Goal: Information Seeking & Learning: Learn about a topic

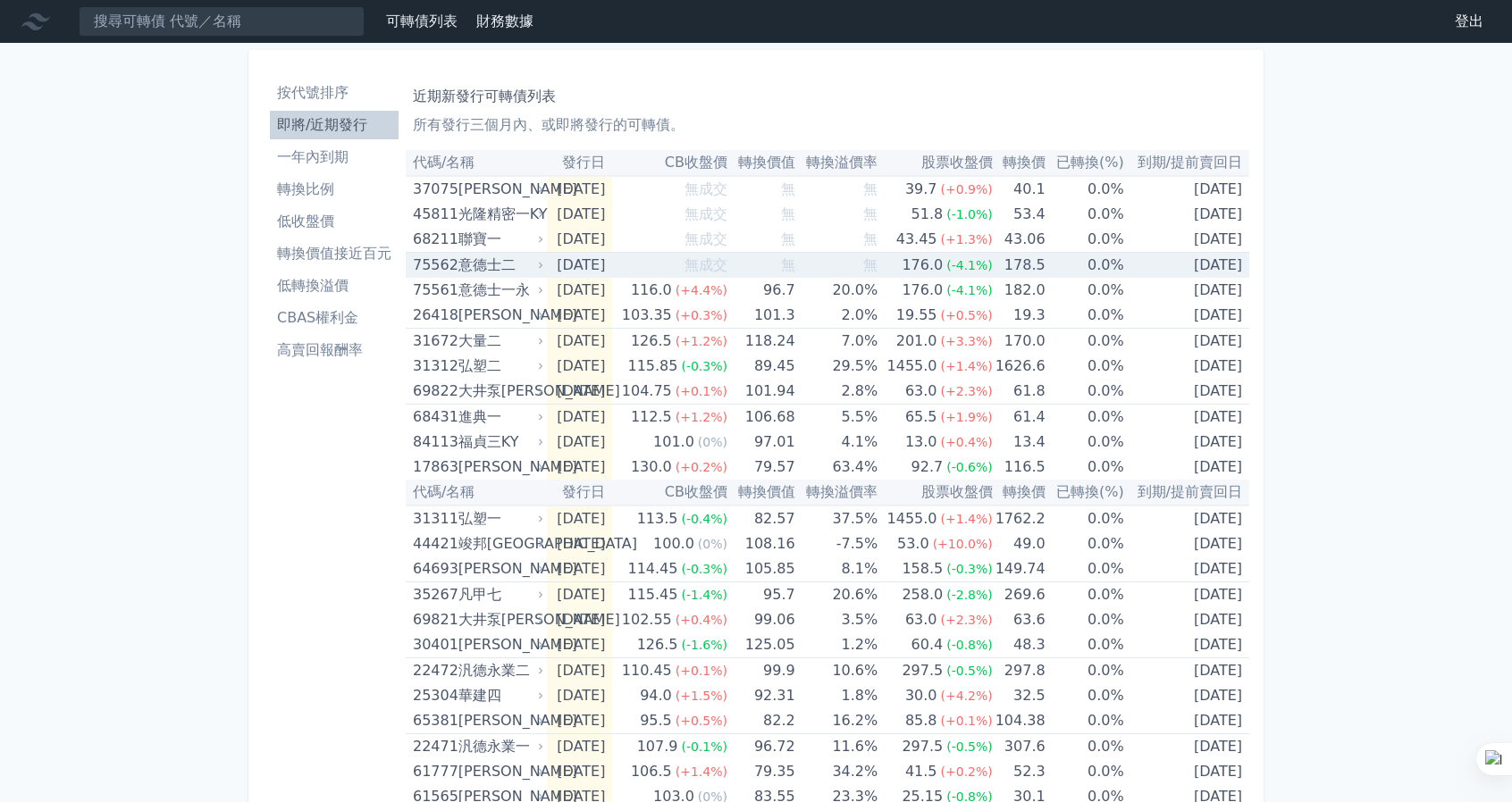
click at [545, 264] on icon at bounding box center [541, 266] width 11 height 11
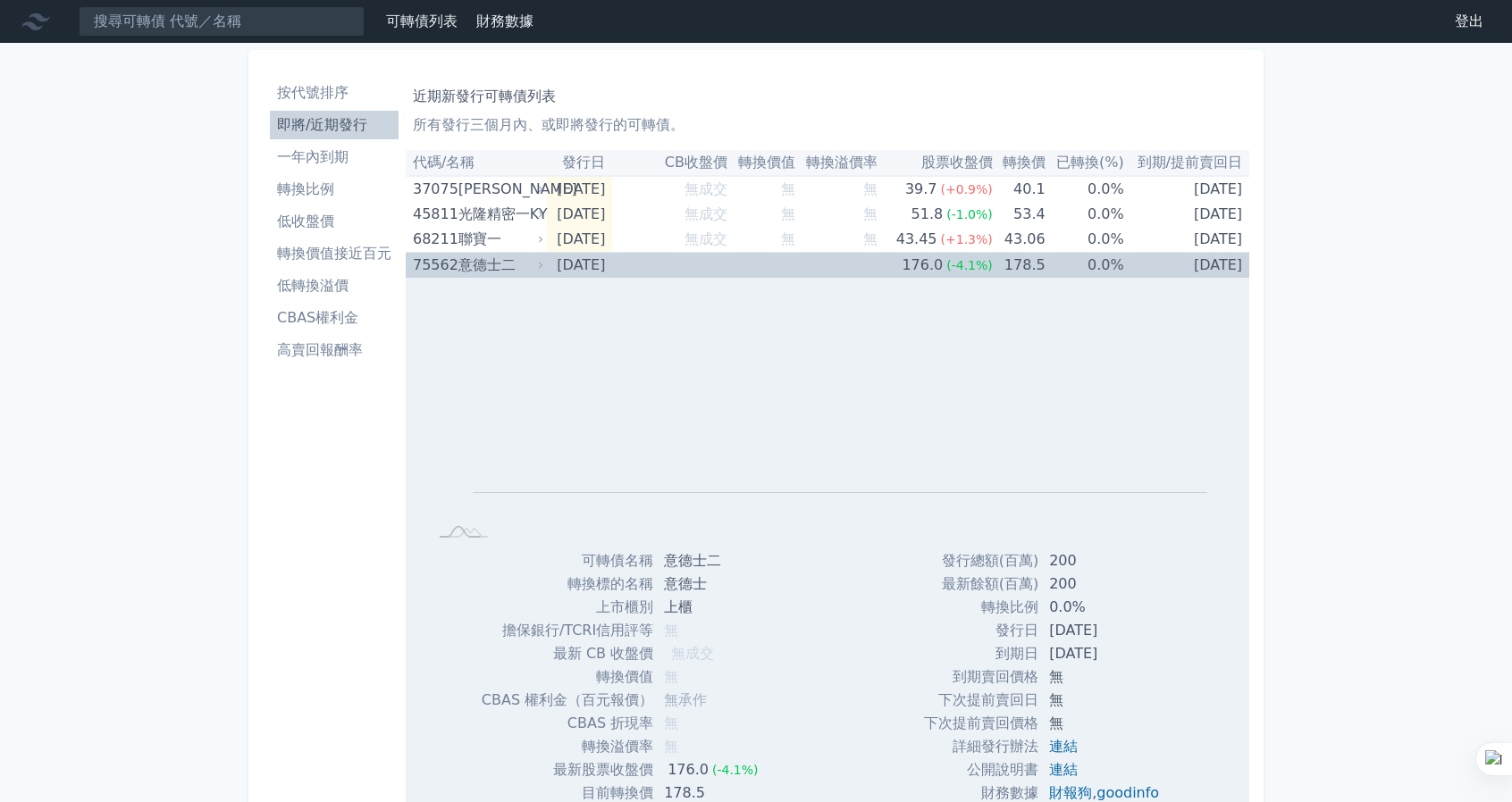
click at [540, 266] on icon at bounding box center [541, 266] width 11 height 11
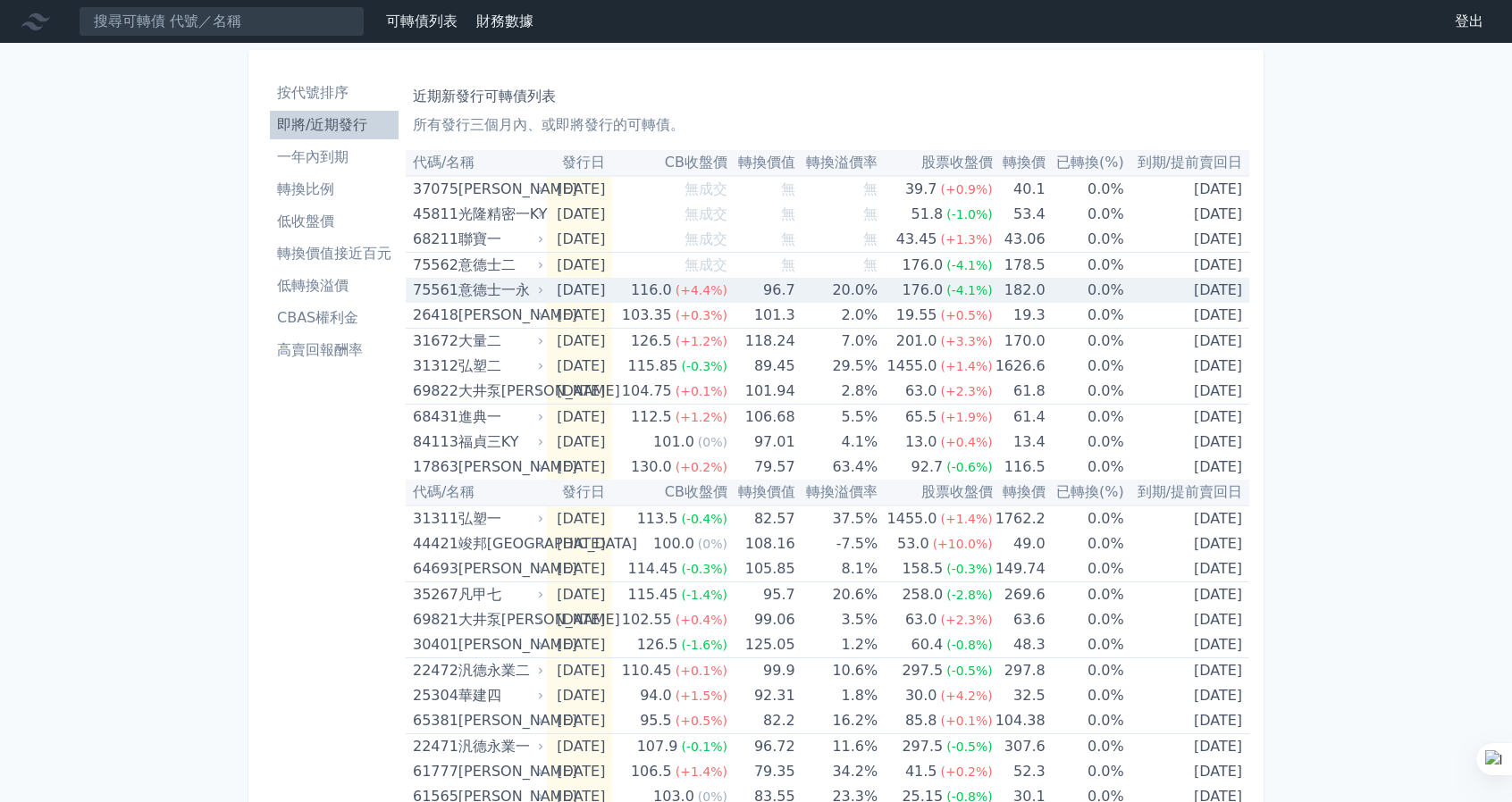
click at [540, 289] on icon at bounding box center [541, 290] width 4 height 6
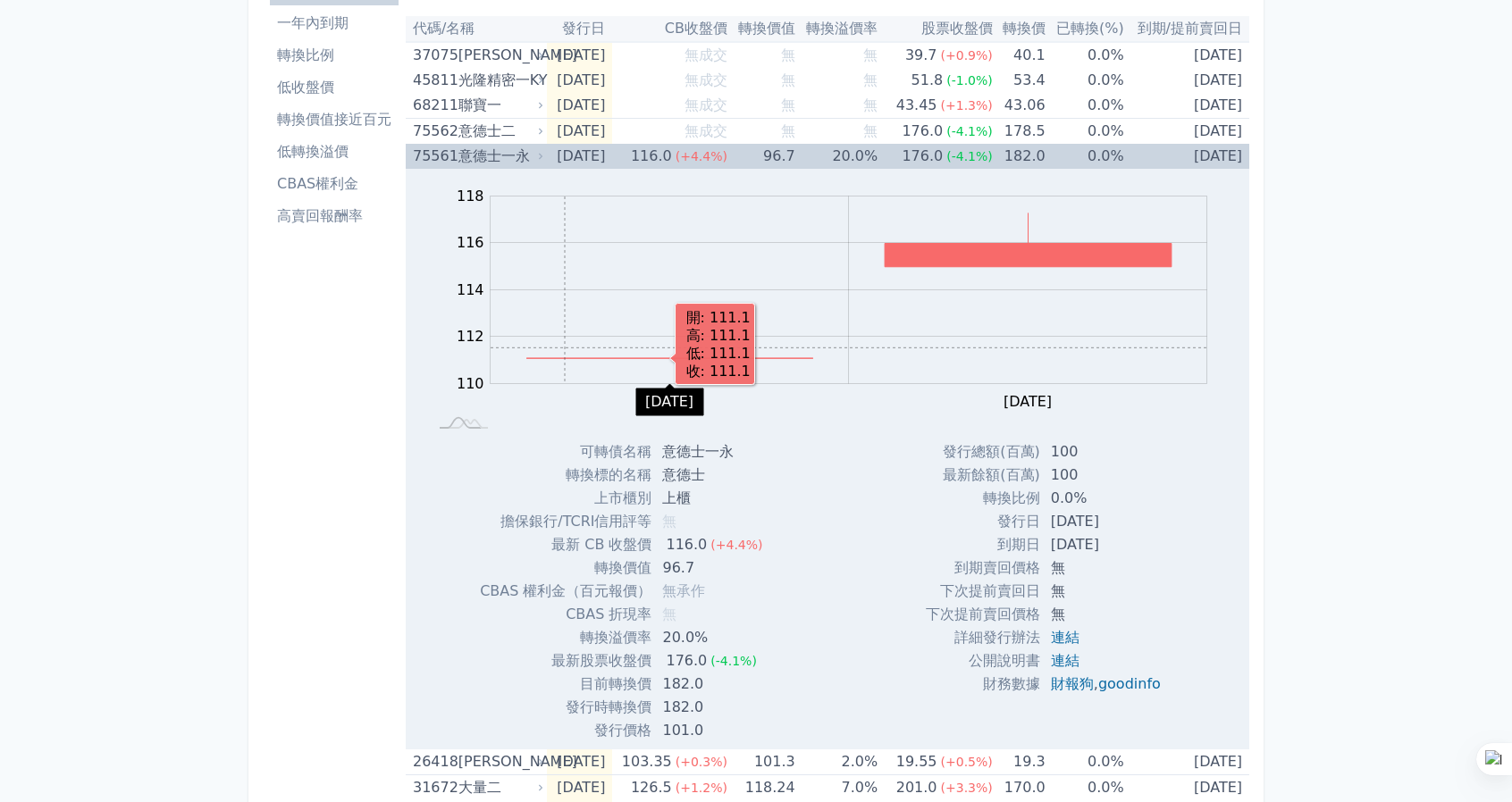
scroll to position [59, 0]
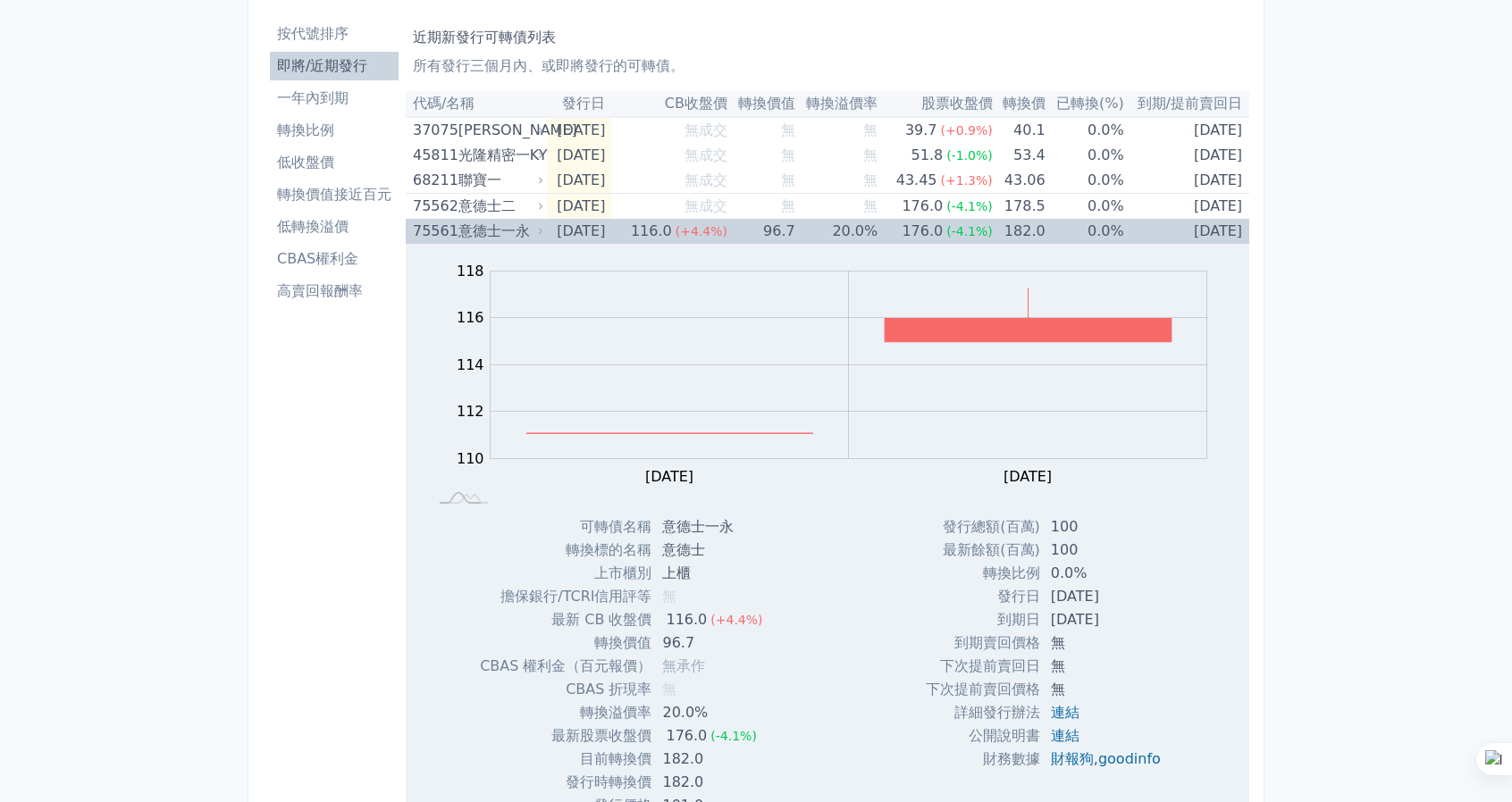
click at [547, 233] on td "[DATE]" at bounding box center [580, 231] width 66 height 25
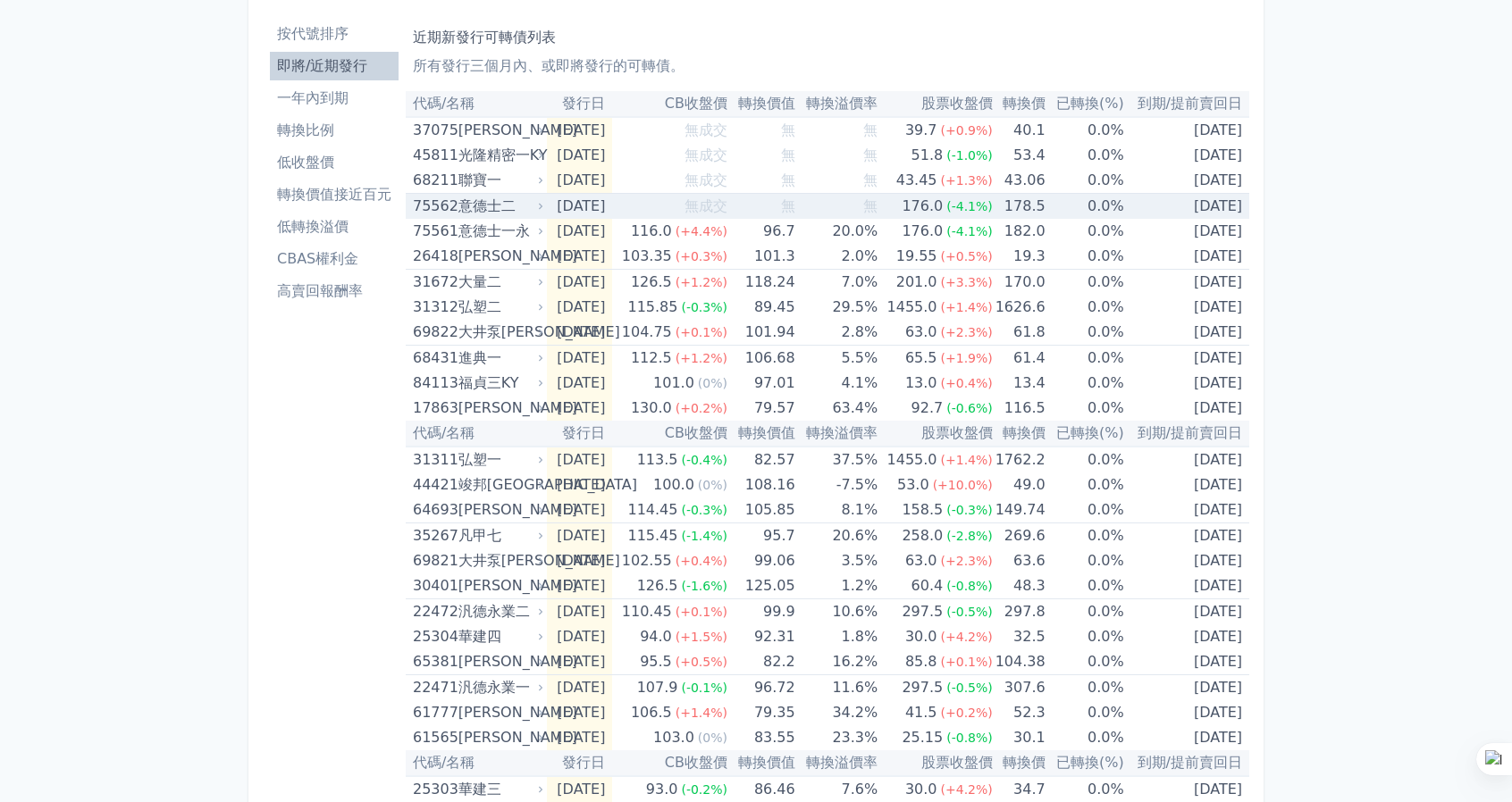
click at [540, 208] on icon at bounding box center [541, 206] width 11 height 11
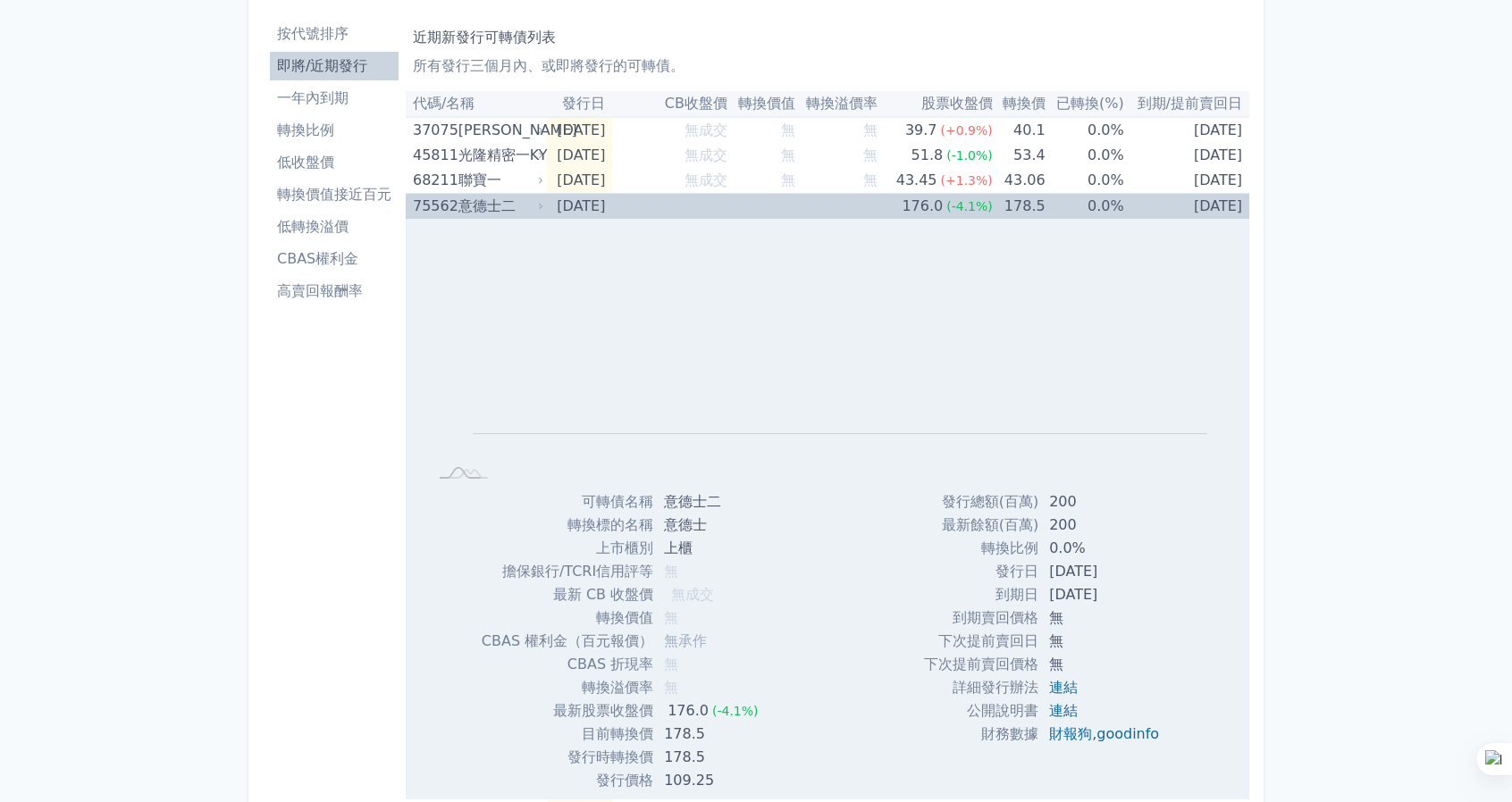
click at [540, 208] on icon at bounding box center [541, 206] width 11 height 11
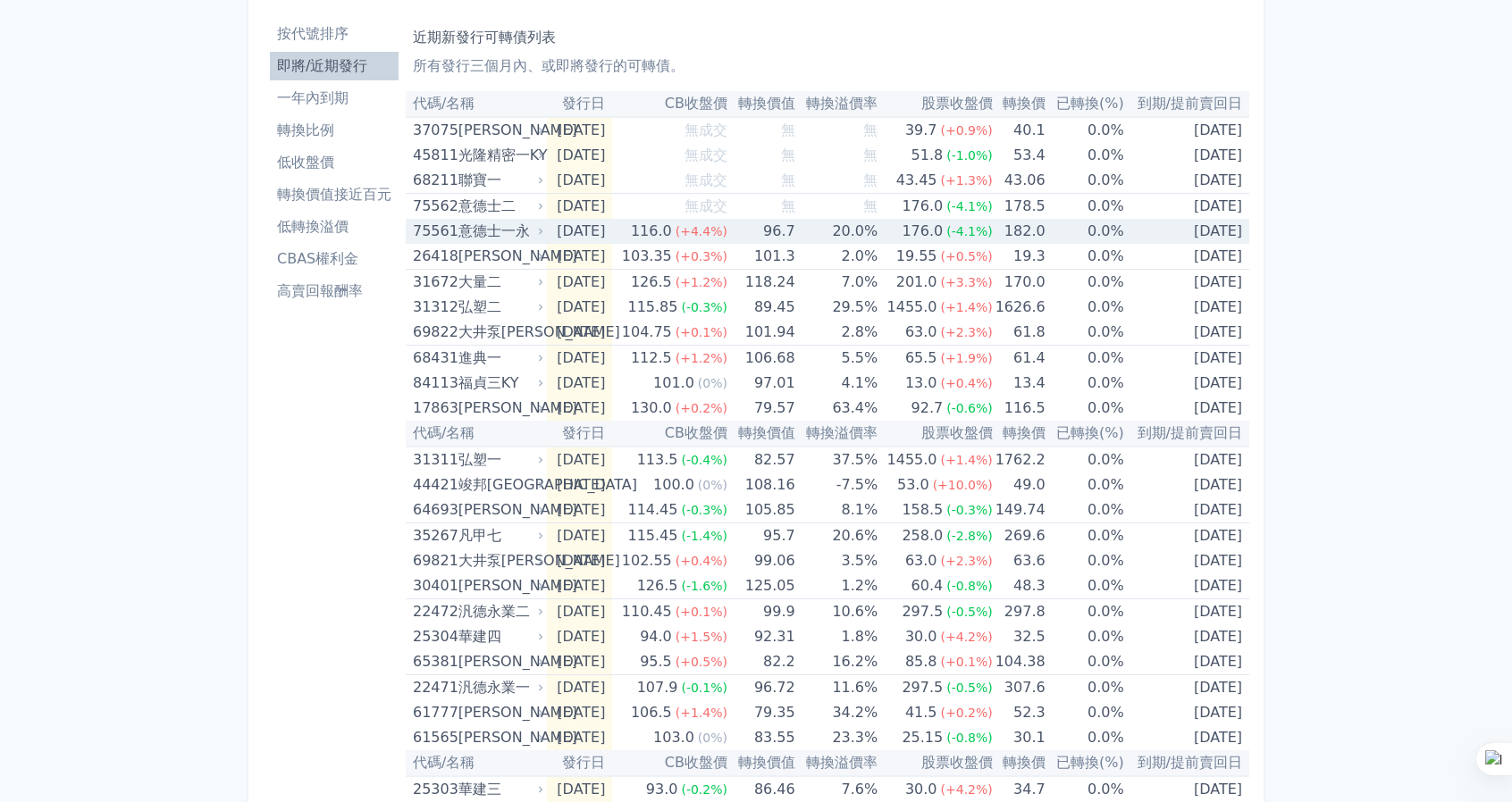
click at [545, 228] on icon at bounding box center [541, 231] width 11 height 11
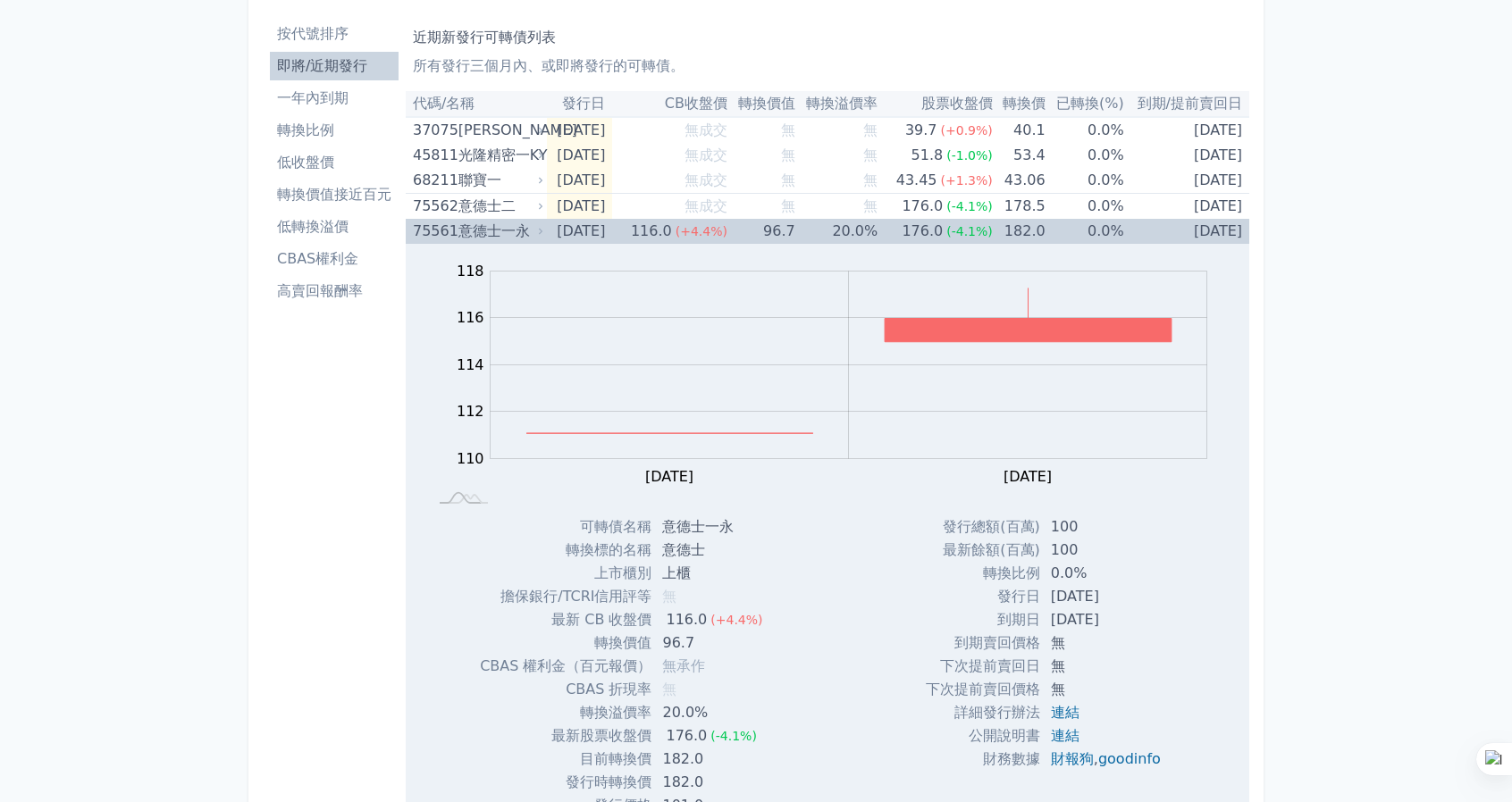
click at [545, 228] on icon at bounding box center [541, 231] width 11 height 11
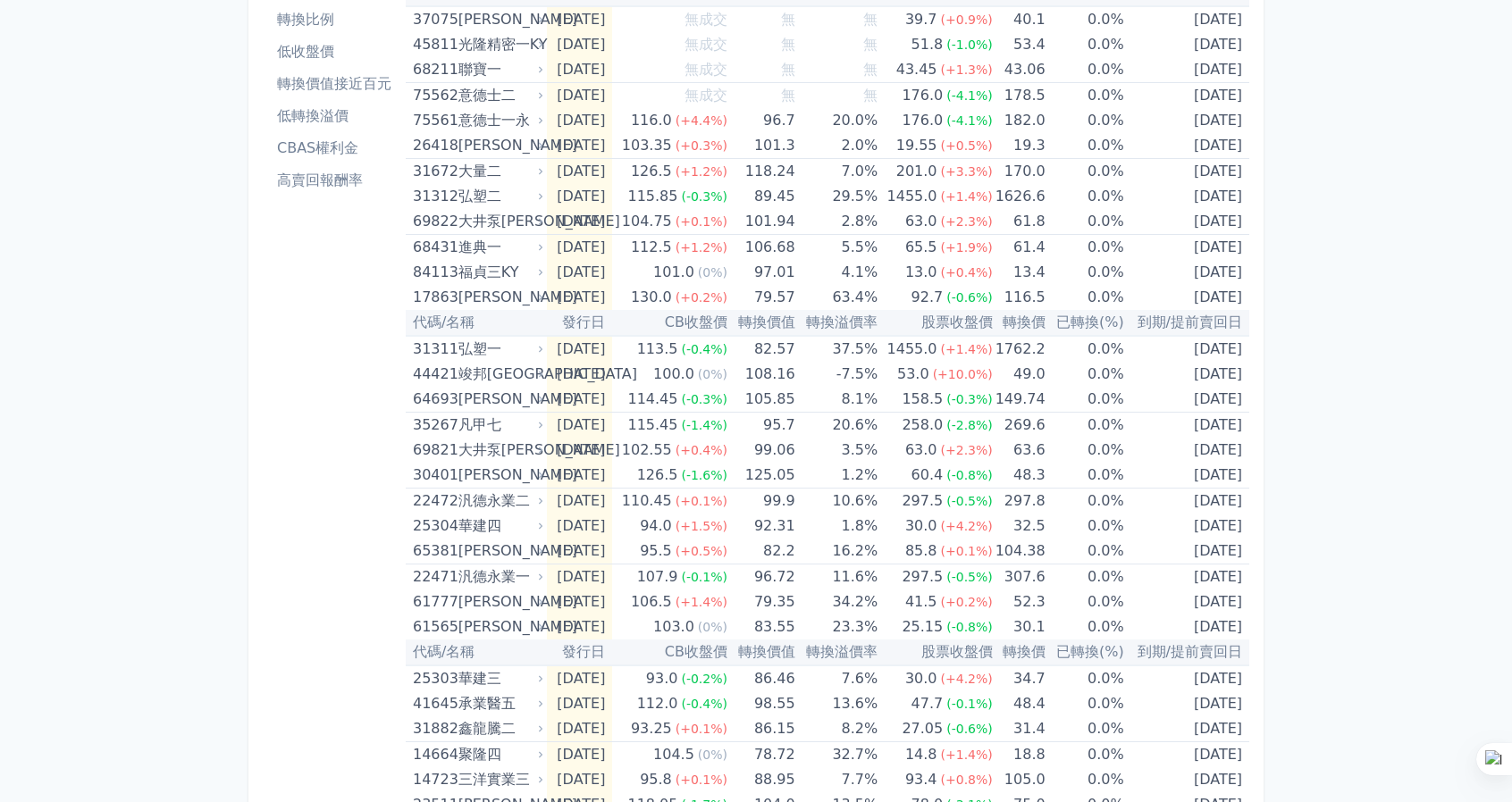
scroll to position [298, 0]
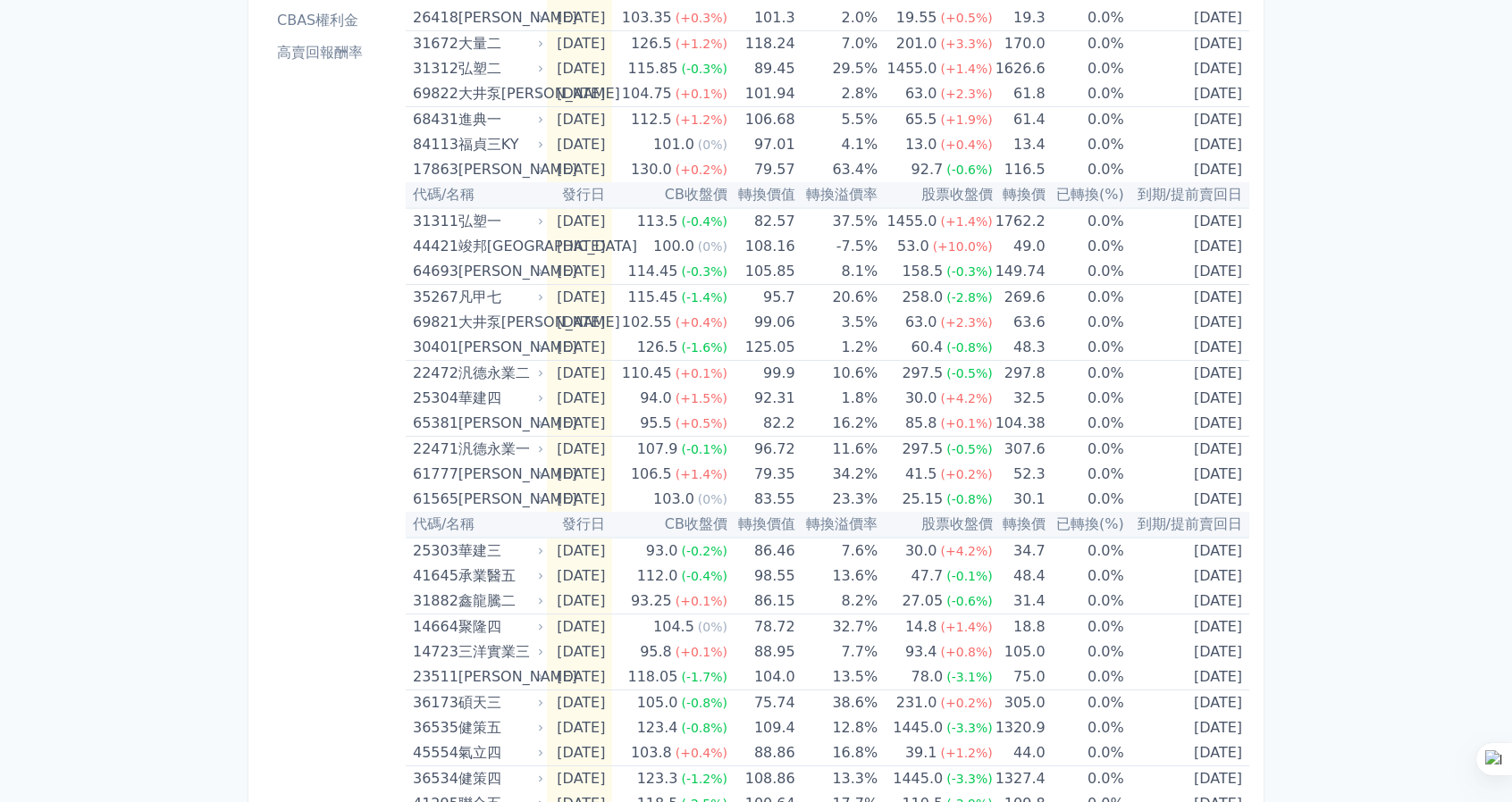
click at [253, 417] on div "按代號排序 即將/近期發行 一年內到期 轉換比例 低收盤價 轉換價值接近百元 低轉換溢價 CBAS權利金 高賣回報酬率 近期新發行可轉債列表 所有發行三個月內…" at bounding box center [756, 372] width 1015 height 1239
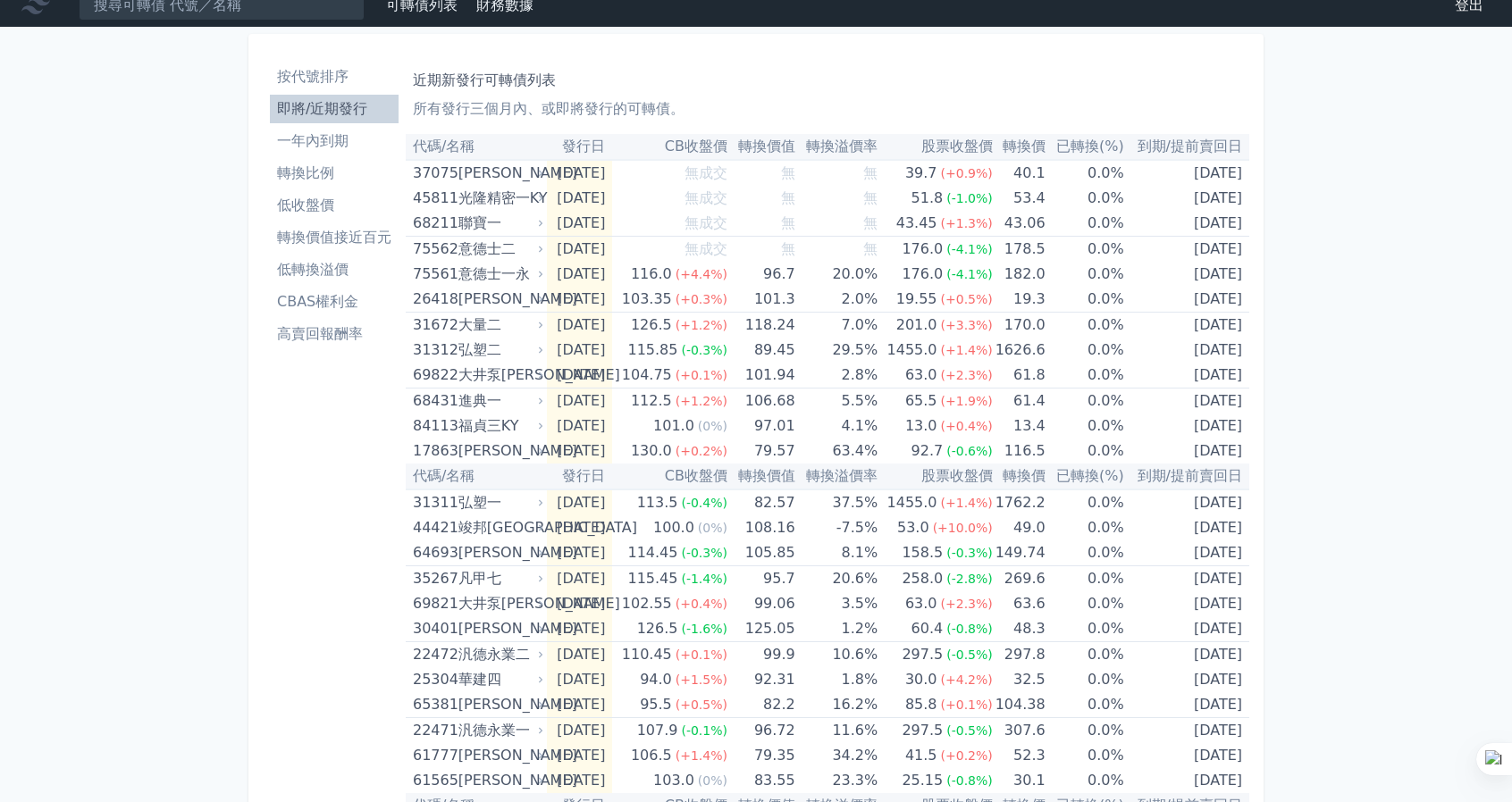
scroll to position [0, 0]
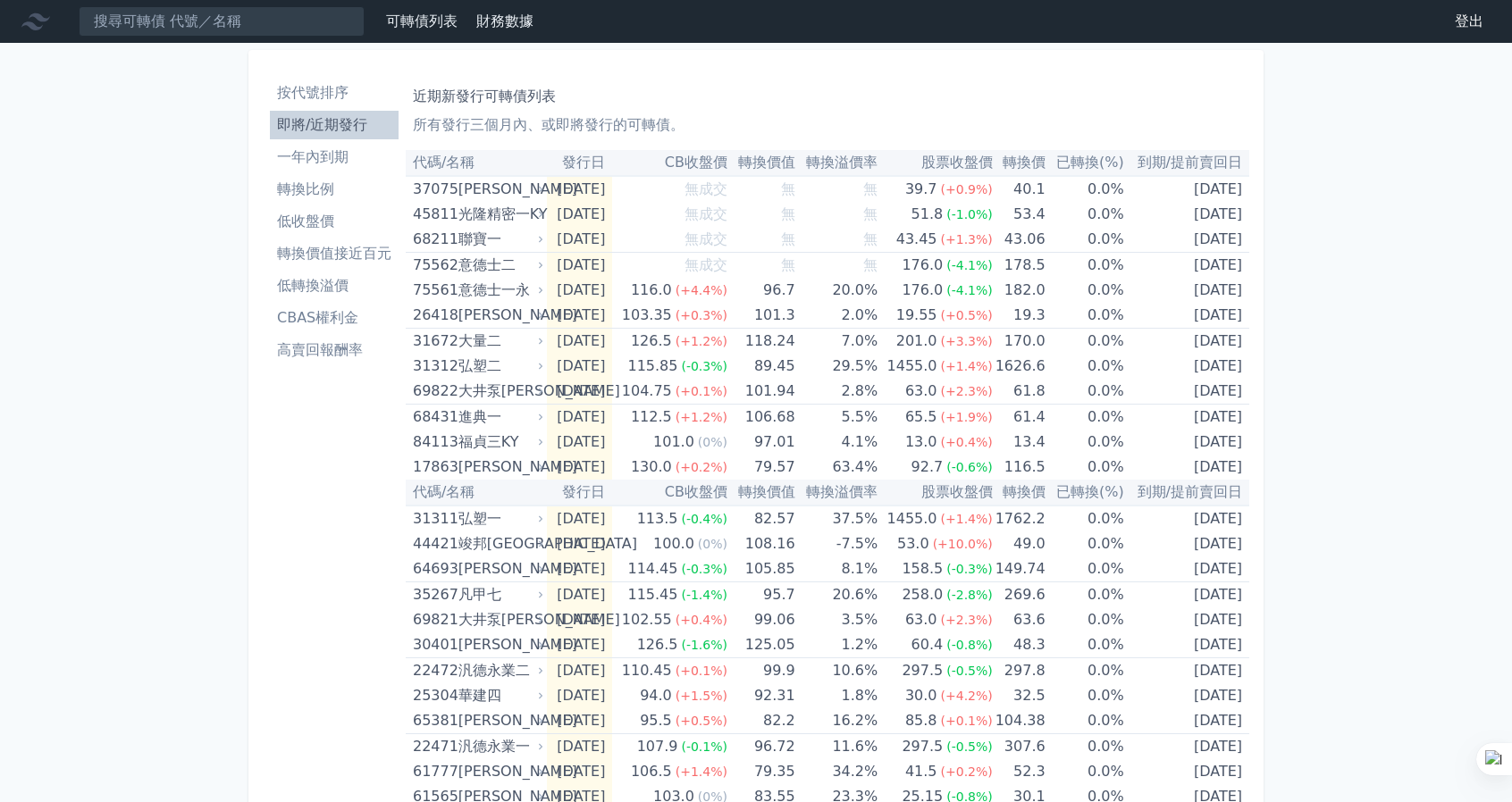
click at [91, 496] on div "可轉債列表 財務數據 可轉債列表 財務數據 登出 登出 按代號排序 即將/近期發行 一年內到期 轉換比例 低收盤價 轉換價值接近百元 低轉換溢價" at bounding box center [756, 648] width 1512 height 1295
click at [0, 556] on div "可轉債列表 財務數據 可轉債列表 財務數據 登出 登出 按代號排序 即將/近期發行 一年內到期 轉換比例 低收盤價 轉換價值接近百元 低轉換溢價" at bounding box center [756, 648] width 1512 height 1295
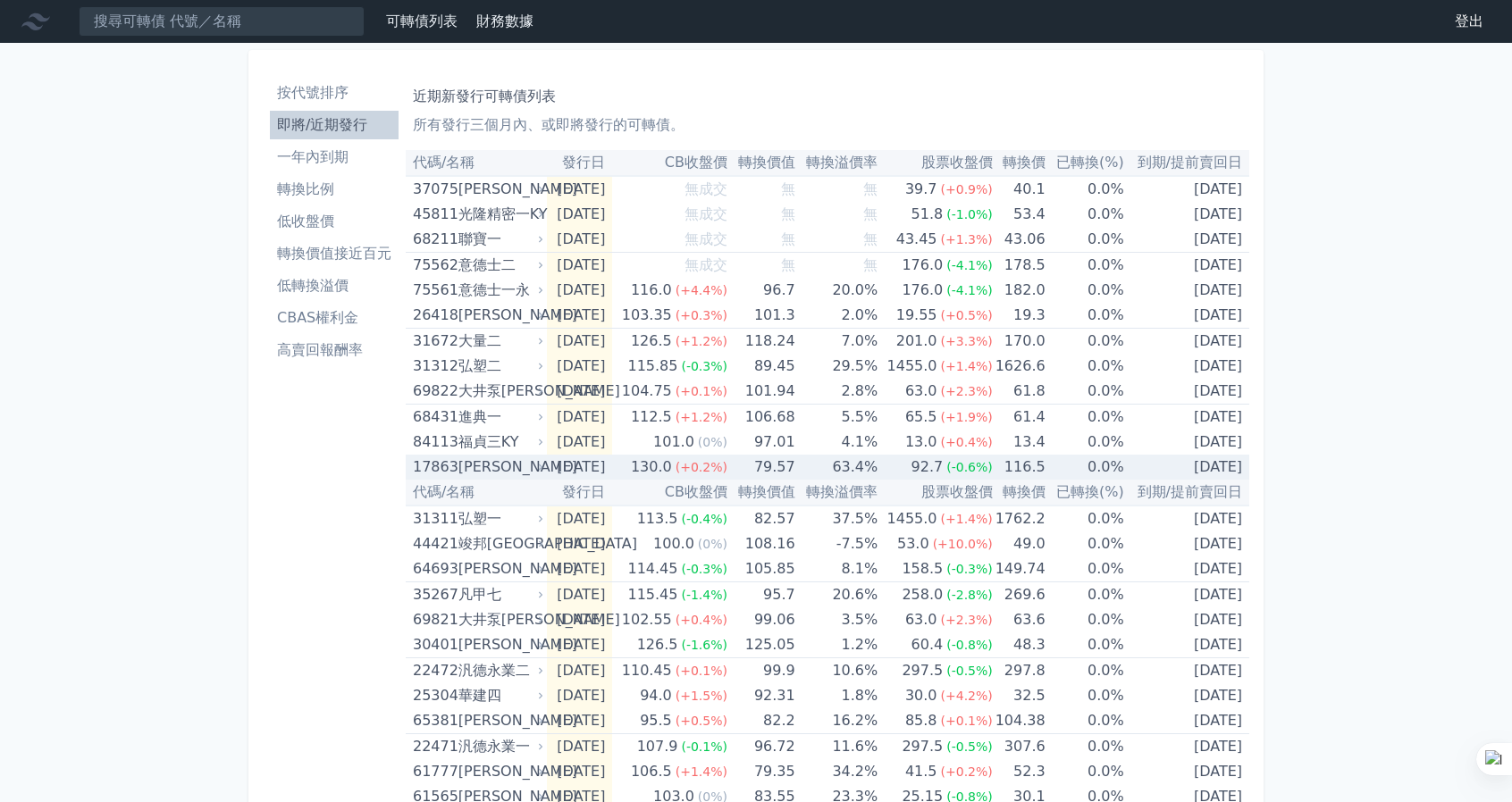
click at [528, 471] on div "[PERSON_NAME]" at bounding box center [500, 467] width 82 height 25
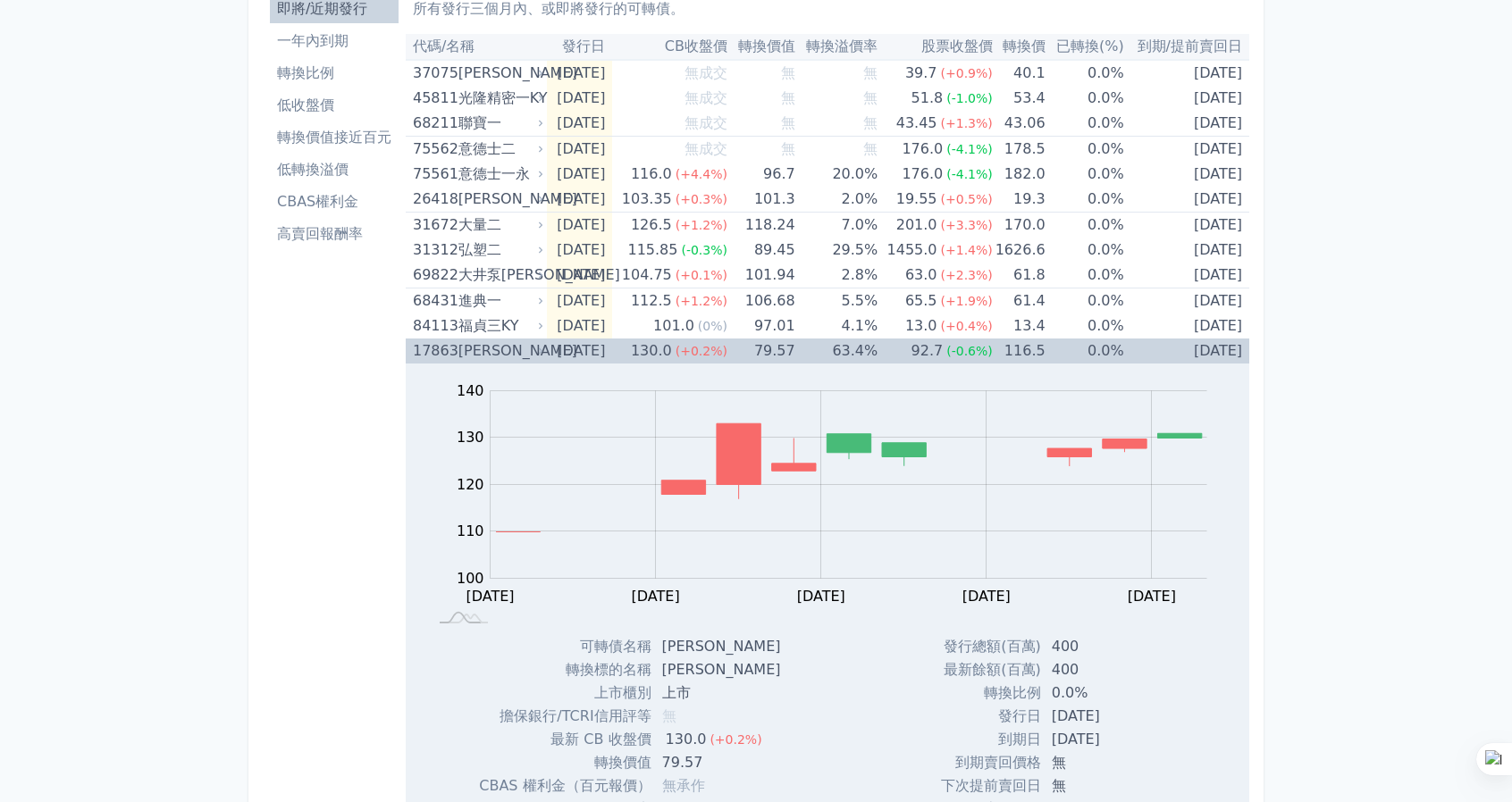
scroll to position [119, 0]
